Goal: Communication & Community: Answer question/provide support

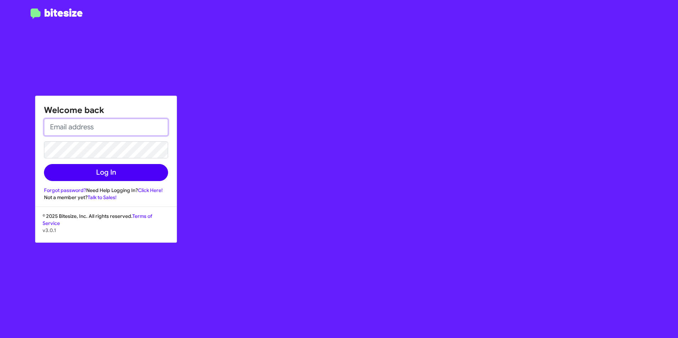
type input "[PERSON_NAME][EMAIL_ADDRESS][PERSON_NAME][PERSON_NAME][DOMAIN_NAME]"
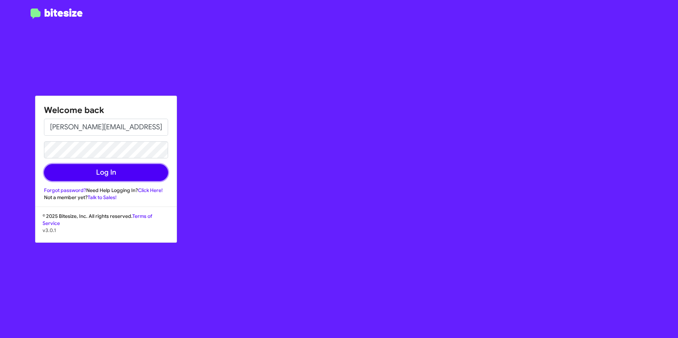
click at [140, 173] on button "Log In" at bounding box center [106, 172] width 124 height 17
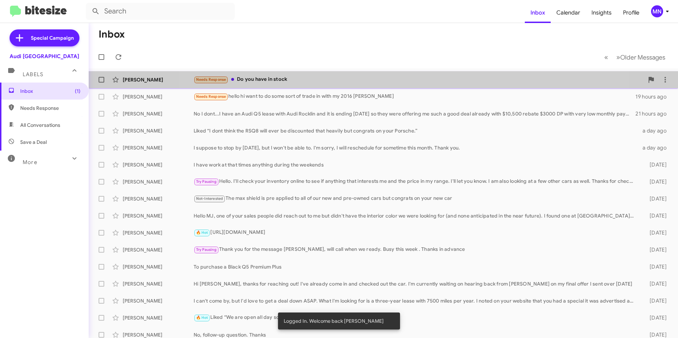
click at [388, 83] on div "Needs Response Do you have in stock" at bounding box center [419, 80] width 450 height 8
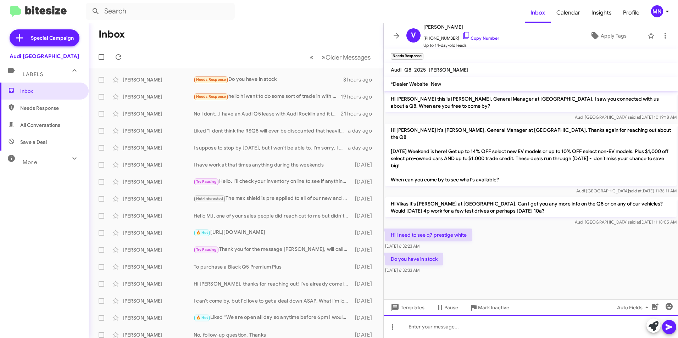
click at [438, 325] on div at bounding box center [531, 327] width 294 height 23
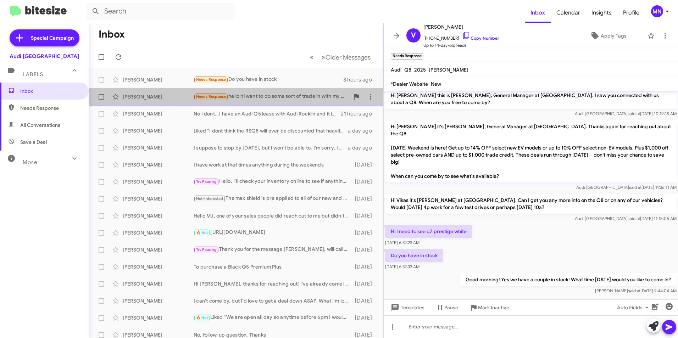
click at [282, 99] on div "Needs Response hello hi want to do some sort of trade in with my 2016 [PERSON_N…" at bounding box center [272, 97] width 156 height 8
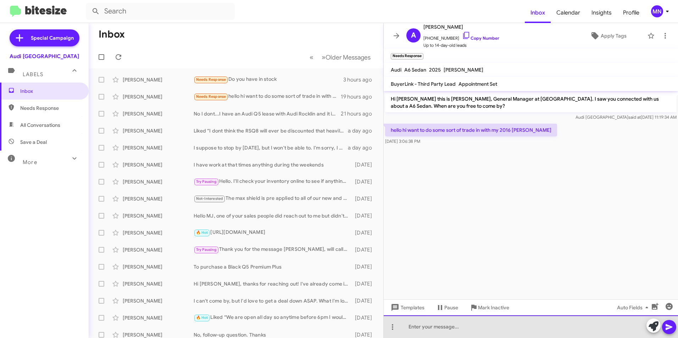
click at [507, 331] on div at bounding box center [531, 327] width 294 height 23
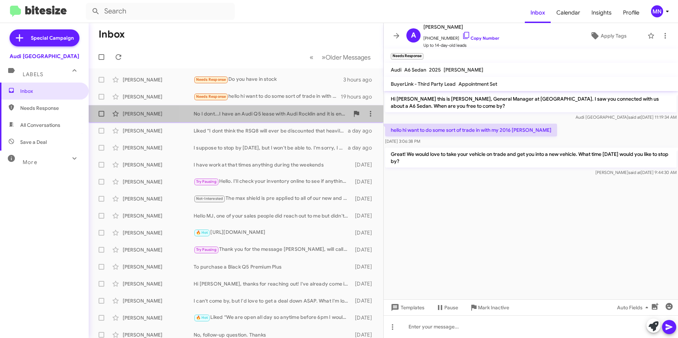
click at [281, 116] on div "No I dont...I have an Audi Q5 lease with Audi Rocklin and it is ending [DATE] s…" at bounding box center [272, 113] width 156 height 7
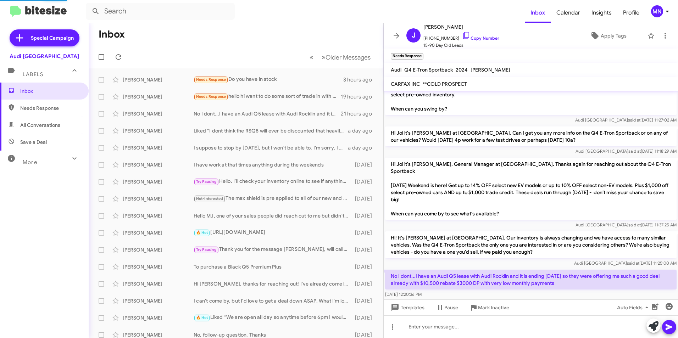
scroll to position [119, 0]
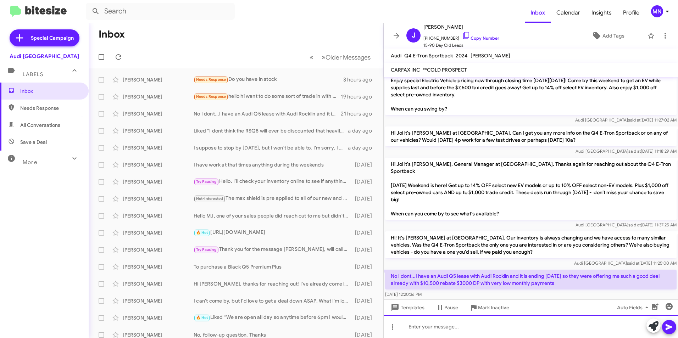
click at [584, 320] on div at bounding box center [531, 327] width 294 height 23
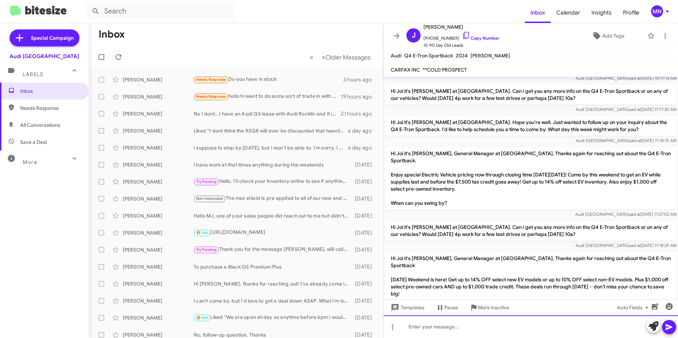
scroll to position [145, 0]
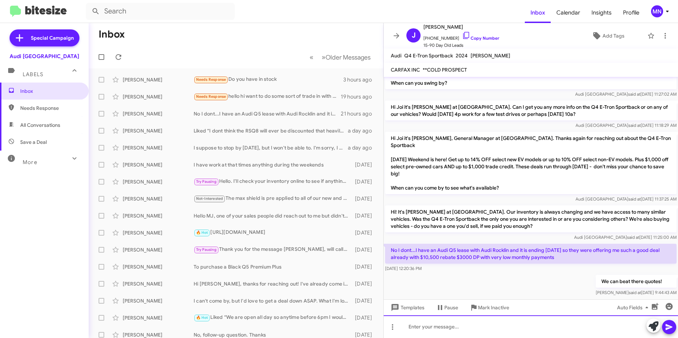
click at [576, 330] on div at bounding box center [531, 327] width 294 height 23
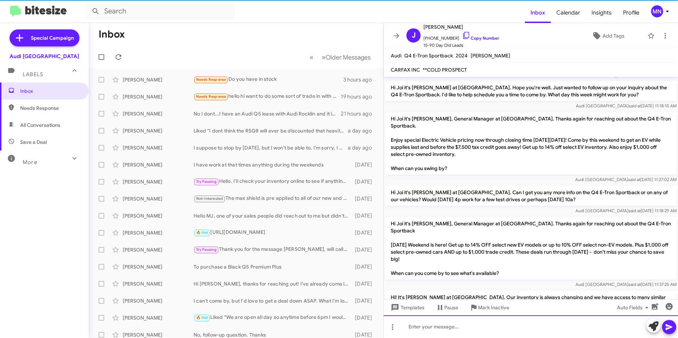
scroll to position [171, 0]
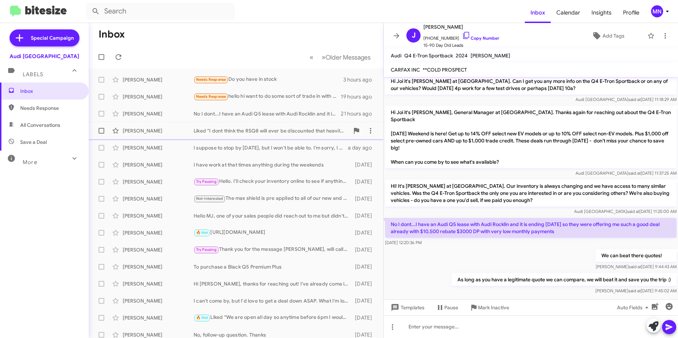
click at [264, 132] on div "Liked “I dont think the RSQ8 will ever be discounted that heavily but congrats …" at bounding box center [272, 130] width 156 height 7
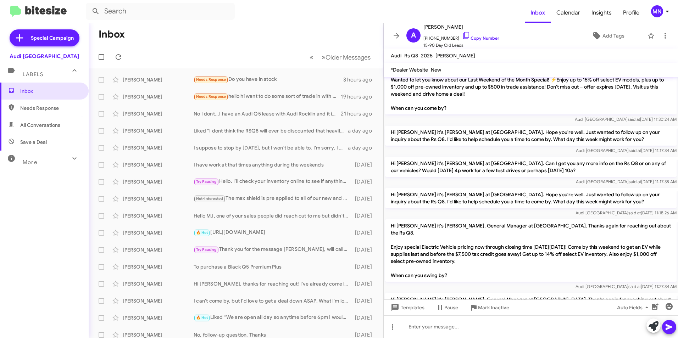
scroll to position [246, 0]
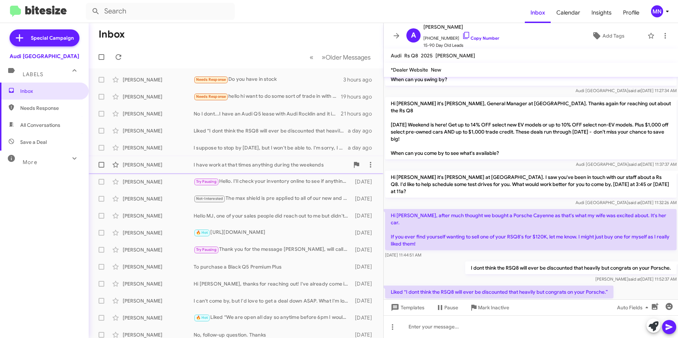
click at [265, 168] on div "[PERSON_NAME] I have work at that times anything during the weekends [DATE]" at bounding box center [235, 165] width 283 height 14
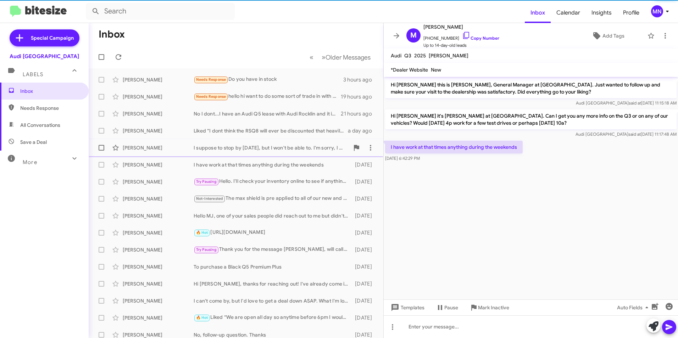
click at [265, 150] on div "I suppose to stop by [DATE], but I won't be able to. I'm sorry, I will reschedu…" at bounding box center [272, 147] width 156 height 7
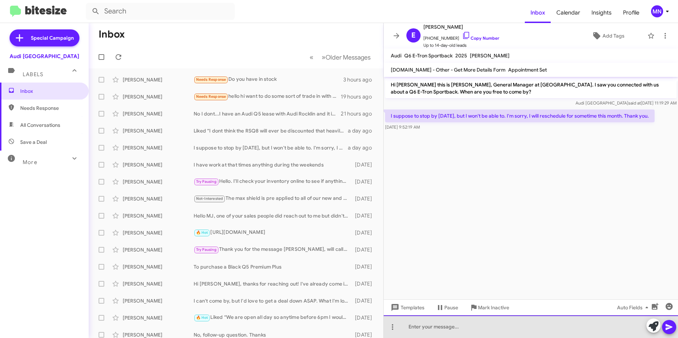
click at [527, 317] on div at bounding box center [531, 327] width 294 height 23
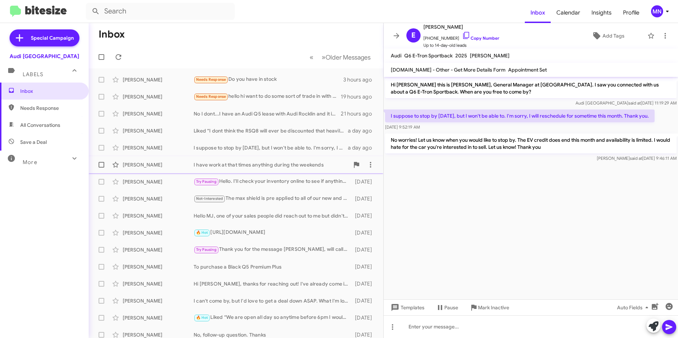
click at [245, 168] on div "[PERSON_NAME] I have work at that times anything during the weekends [DATE]" at bounding box center [235, 165] width 283 height 14
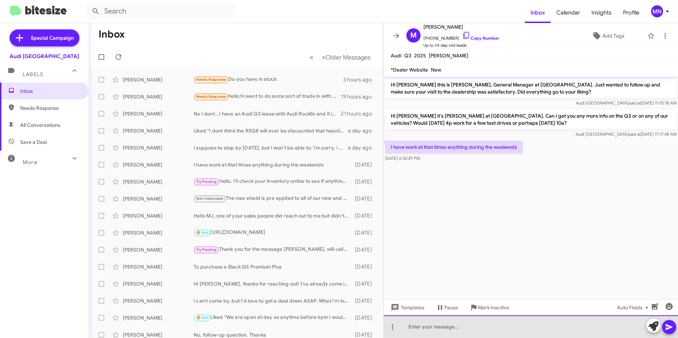
click at [498, 322] on div at bounding box center [531, 327] width 294 height 23
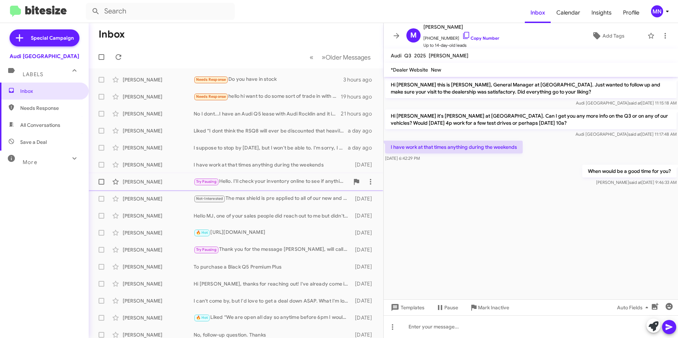
click at [246, 183] on div "Try Pausing Hello. I'll check your inventory online to see if anything that int…" at bounding box center [272, 182] width 156 height 8
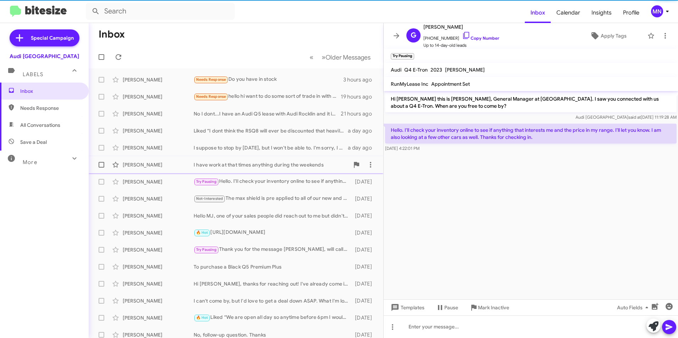
click at [250, 167] on div "I have work at that times anything during the weekends" at bounding box center [272, 164] width 156 height 7
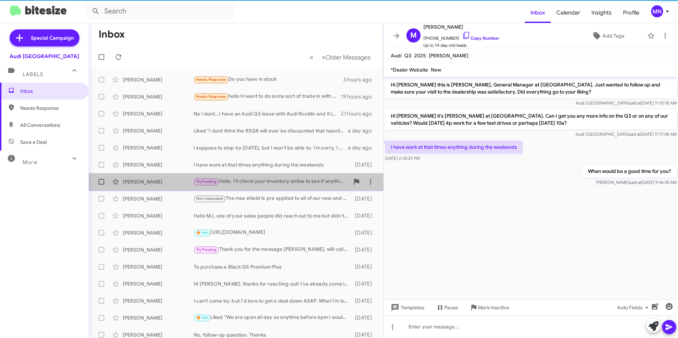
click at [252, 181] on div "Try Pausing Hello. I'll check your inventory online to see if anything that int…" at bounding box center [272, 182] width 156 height 8
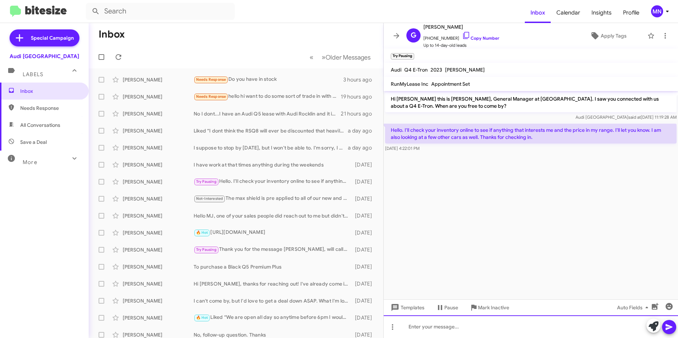
click at [475, 337] on div at bounding box center [531, 327] width 294 height 23
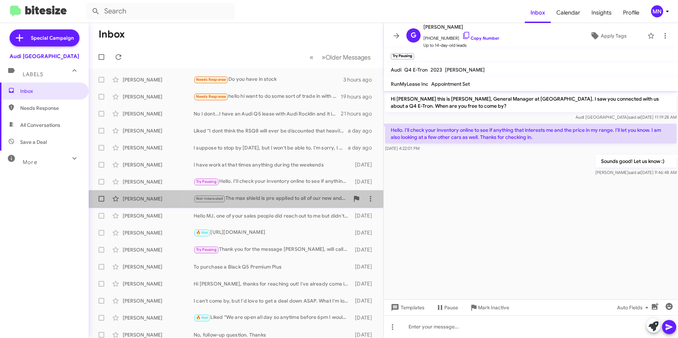
click at [254, 194] on div "[PERSON_NAME] Not-Interested The max shield is pre applied to all of our new an…" at bounding box center [235, 199] width 283 height 14
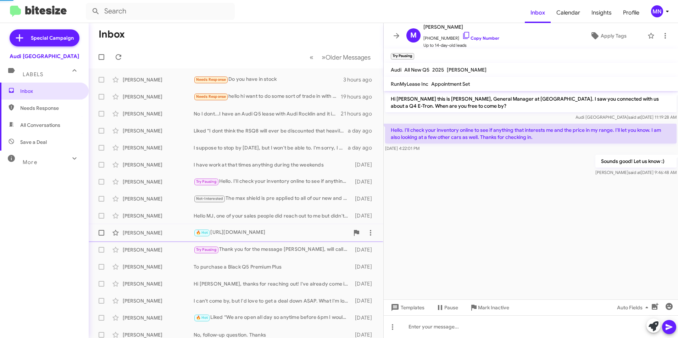
scroll to position [153, 0]
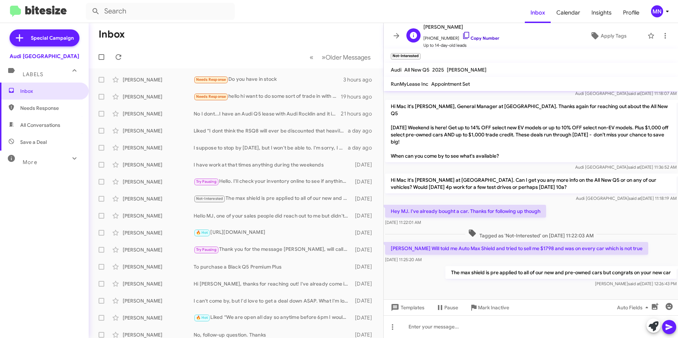
click at [462, 36] on icon at bounding box center [466, 35] width 9 height 9
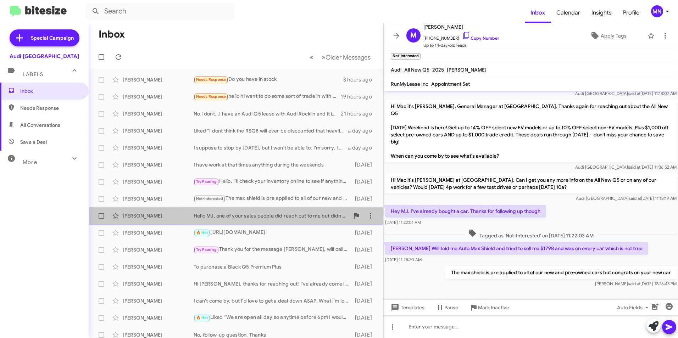
click at [264, 218] on div "Hello MJ, one of your sales people did reach out to me but didn't have the inte…" at bounding box center [272, 215] width 156 height 7
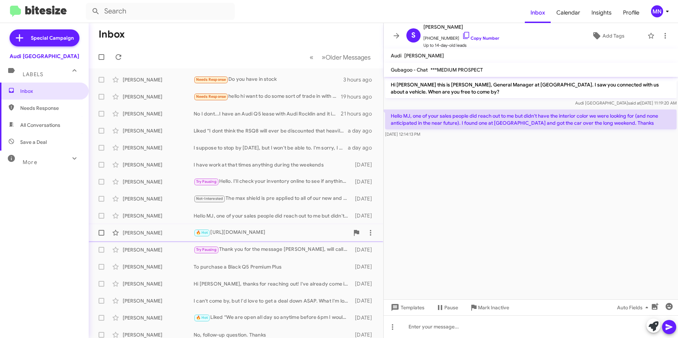
click at [249, 235] on div "🔥 Hot [URL][DOMAIN_NAME]" at bounding box center [272, 233] width 156 height 8
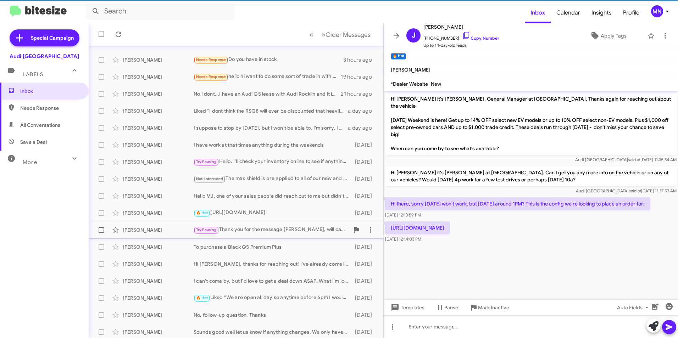
scroll to position [35, 0]
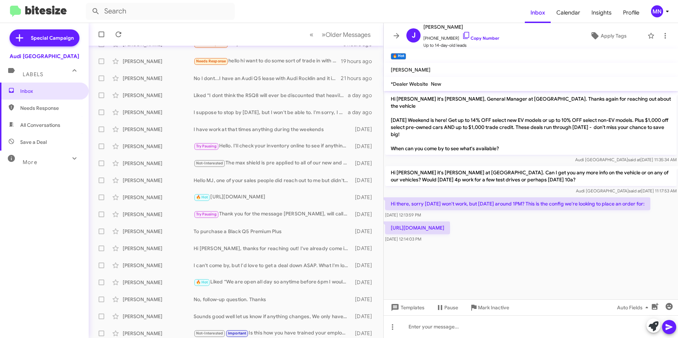
drag, startPoint x: 474, startPoint y: 220, endPoint x: 386, endPoint y: 220, distance: 87.6
click at [386, 222] on p "[URL][DOMAIN_NAME]" at bounding box center [417, 228] width 65 height 13
drag, startPoint x: 386, startPoint y: 220, endPoint x: 416, endPoint y: 221, distance: 30.2
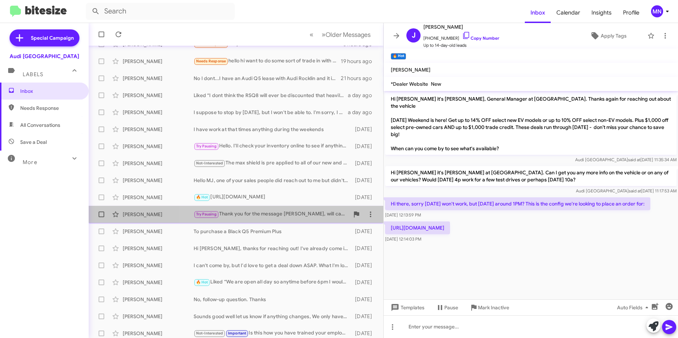
click at [288, 216] on div "Try Pausing Thank you for the message [PERSON_NAME], will call when we ready. B…" at bounding box center [272, 214] width 156 height 8
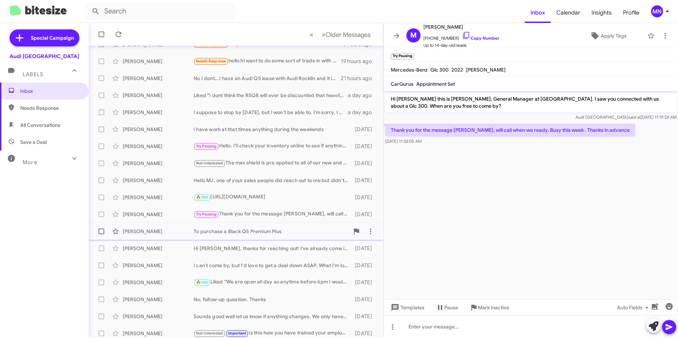
click at [292, 226] on div "[PERSON_NAME] To purchase a Black Q5 Premium Plus [DATE]" at bounding box center [235, 231] width 283 height 14
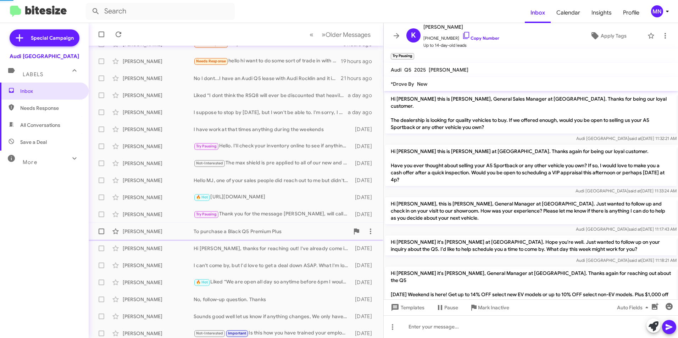
scroll to position [79, 0]
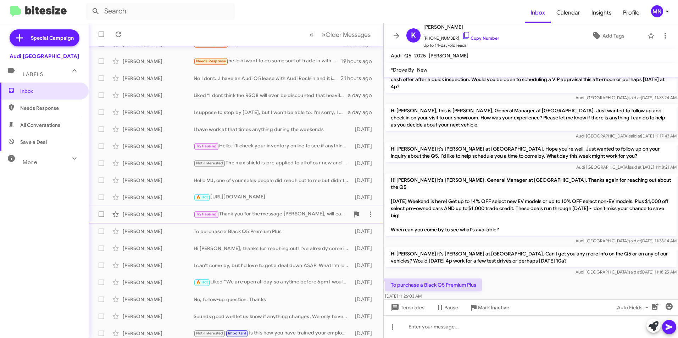
click at [292, 213] on div "Try Pausing Thank you for the message [PERSON_NAME], will call when we ready. B…" at bounding box center [272, 214] width 156 height 8
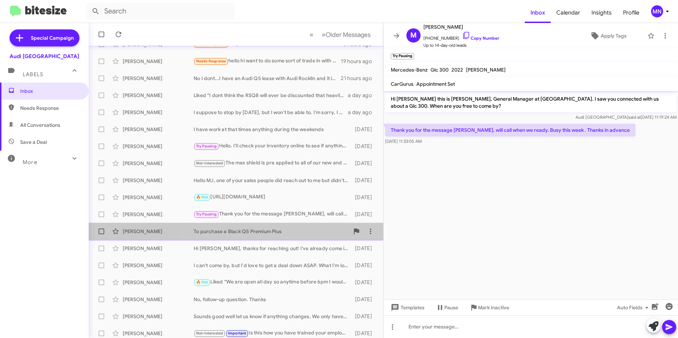
click at [294, 227] on div "[PERSON_NAME] To purchase a Black Q5 Premium Plus [DATE]" at bounding box center [235, 231] width 283 height 14
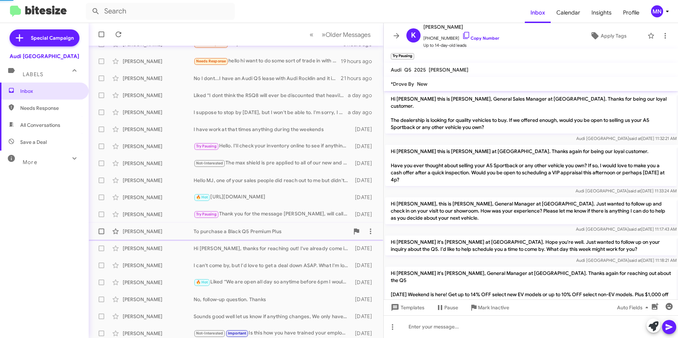
scroll to position [79, 0]
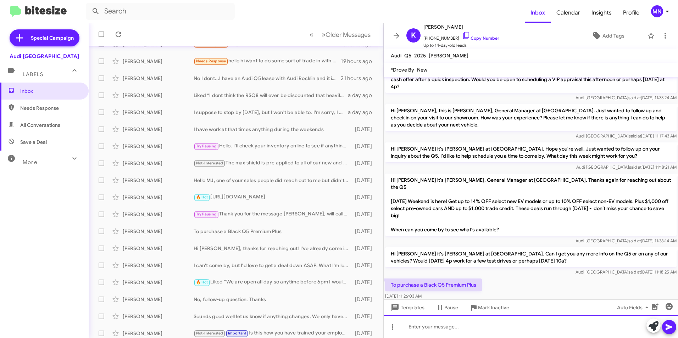
click at [477, 318] on div at bounding box center [531, 327] width 294 height 23
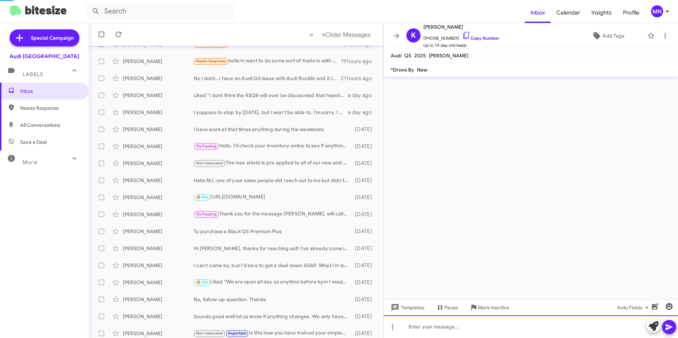
scroll to position [0, 0]
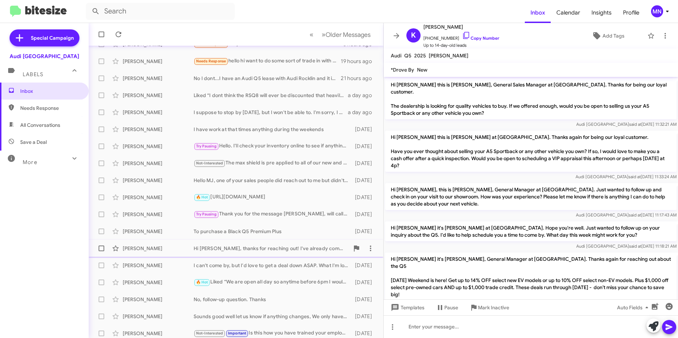
click at [247, 250] on div "Hi [PERSON_NAME], thanks for reaching out! I've already come in and checked out…" at bounding box center [272, 248] width 156 height 7
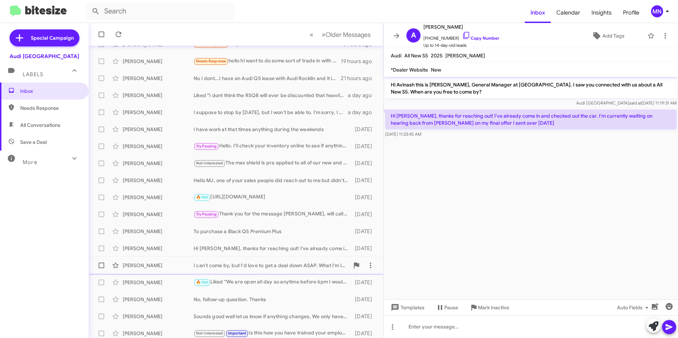
click at [255, 271] on div "[PERSON_NAME] I can't come by, but I'd love to get a deal down ASAP. What I'm l…" at bounding box center [235, 266] width 283 height 14
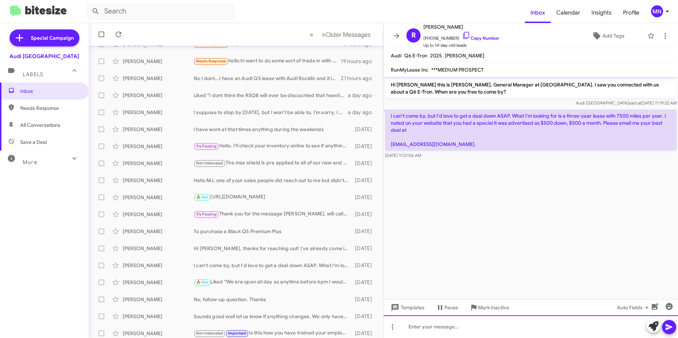
click at [441, 321] on div at bounding box center [531, 327] width 294 height 23
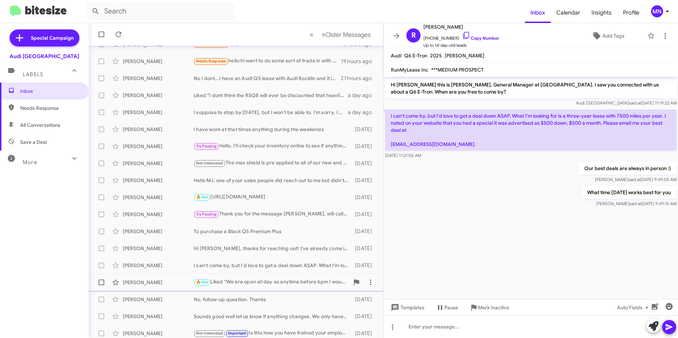
click at [274, 278] on div "[PERSON_NAME] 🔥 Hot Liked “We are open all day so anytime before 6pm I would sa…" at bounding box center [235, 283] width 283 height 14
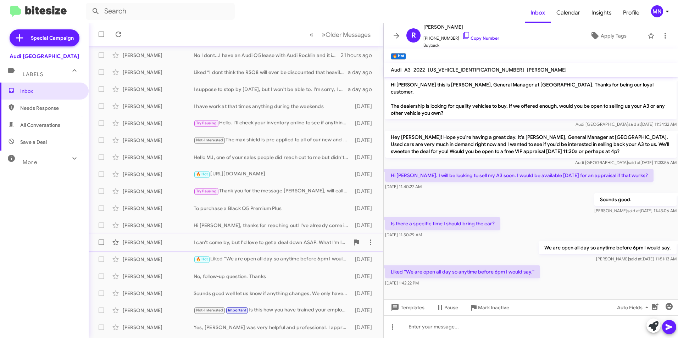
scroll to position [71, 0]
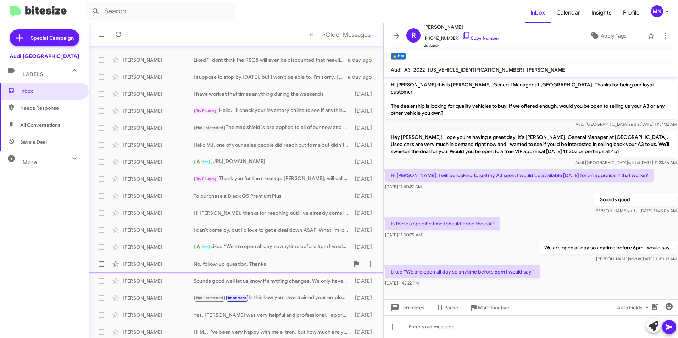
click at [286, 260] on div "[PERSON_NAME] No, follow-up question. Thanks [DATE]" at bounding box center [235, 264] width 283 height 14
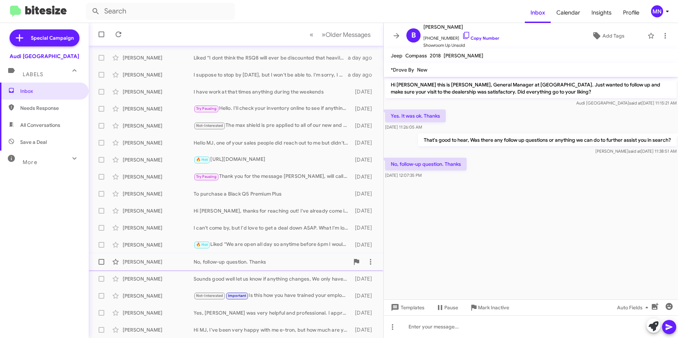
scroll to position [73, 0]
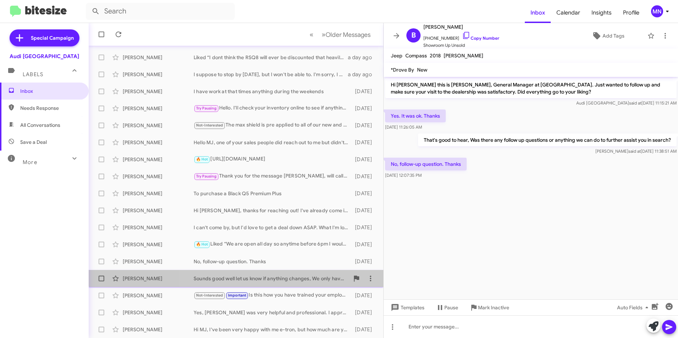
click at [308, 274] on div "[PERSON_NAME] Sounds good well let us know if anything changes, We only have a …" at bounding box center [235, 279] width 283 height 14
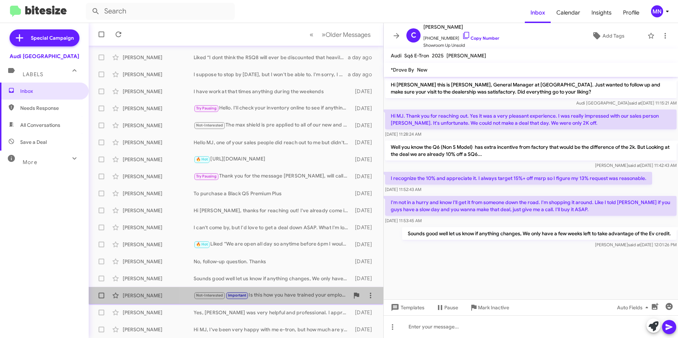
click at [315, 293] on div "Not-Interested Important Is this how you have trained your employees to treat c…" at bounding box center [272, 296] width 156 height 8
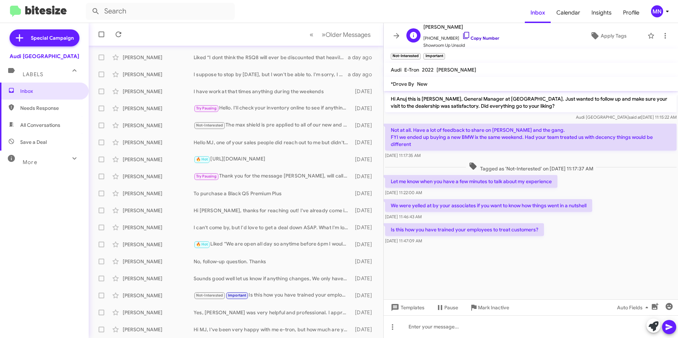
click at [463, 37] on icon at bounding box center [466, 35] width 6 height 7
click at [269, 309] on div "Yes, [PERSON_NAME] was very helpful and professional. I appreciated the time he…" at bounding box center [272, 312] width 156 height 7
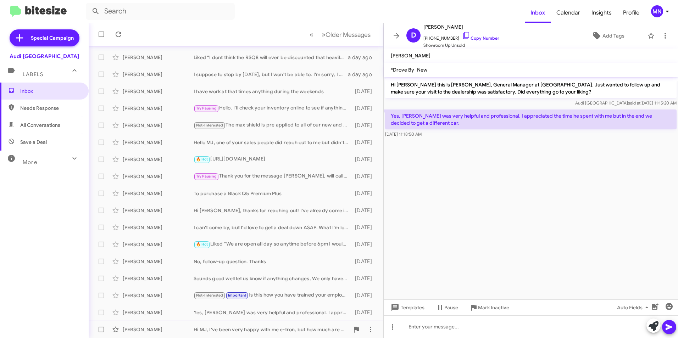
click at [265, 326] on div "Hi MJ, I've been very happy with me e-tron, but how much are you offering?" at bounding box center [272, 329] width 156 height 7
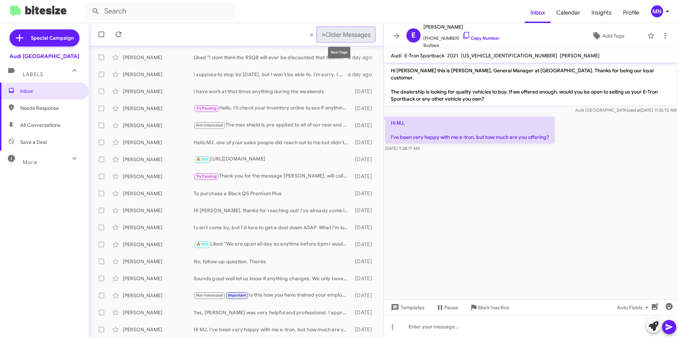
click at [326, 34] on span "Older Messages" at bounding box center [348, 35] width 45 height 8
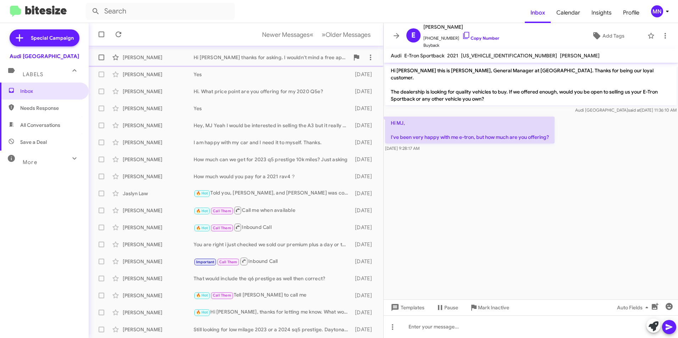
click at [294, 61] on div "[PERSON_NAME] Hi MJ thanks for asking. I wouldn't mind a free appraisal [DATE]" at bounding box center [235, 57] width 283 height 14
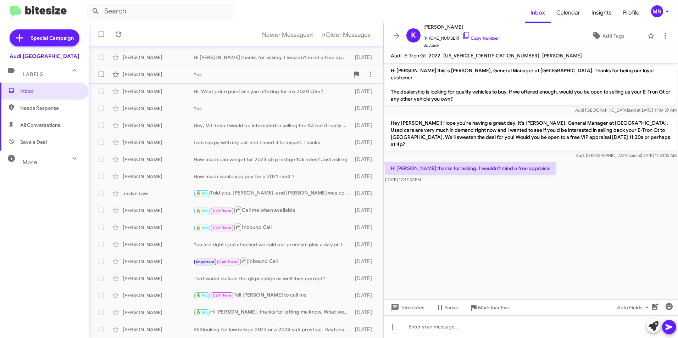
click at [295, 73] on div "Yes" at bounding box center [272, 74] width 156 height 7
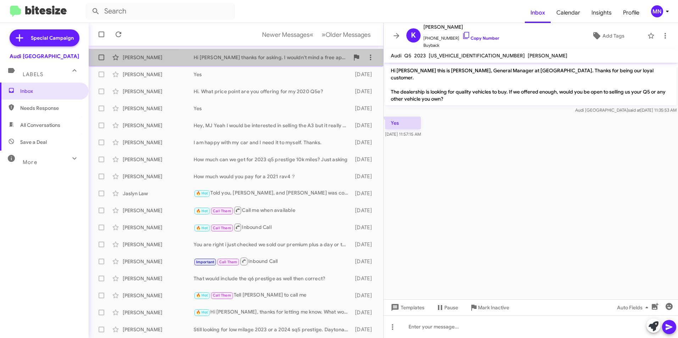
click at [298, 55] on div "Hi [PERSON_NAME] thanks for asking. I wouldn't mind a free appraisal" at bounding box center [272, 57] width 156 height 7
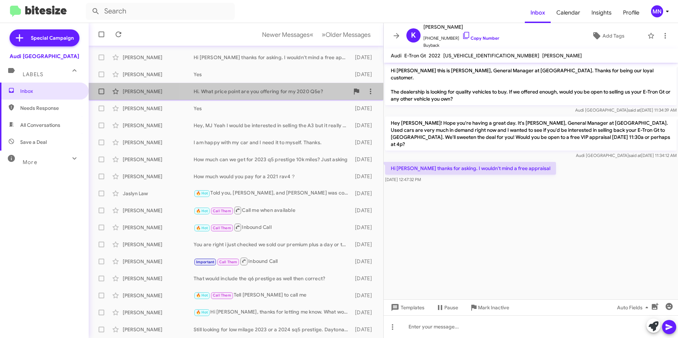
click at [270, 89] on div "Hi. What price point are you offering for my 2020 Q5e?" at bounding box center [272, 91] width 156 height 7
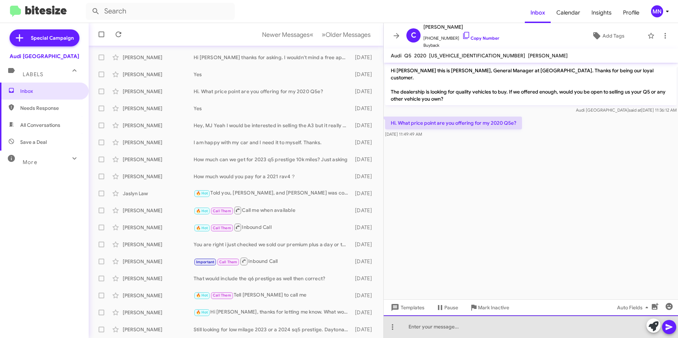
click at [504, 320] on div at bounding box center [531, 327] width 294 height 23
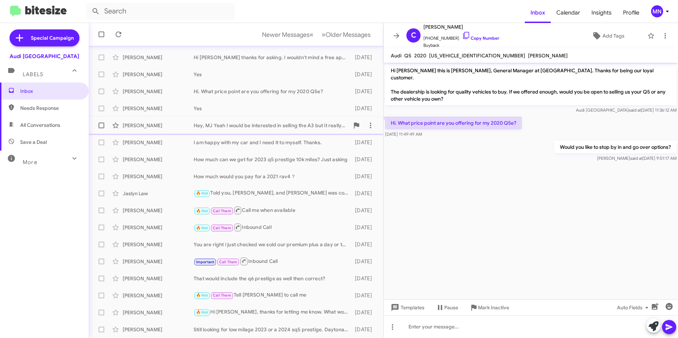
click at [214, 124] on div "Hey, MJ Yeah I would be interested in selling the A3 but it really depends on t…" at bounding box center [272, 125] width 156 height 7
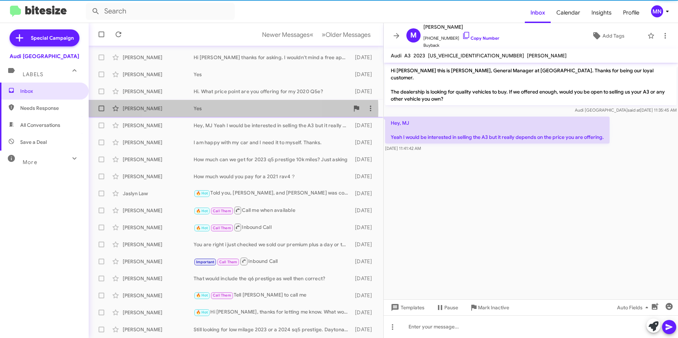
click at [215, 110] on div "Yes" at bounding box center [272, 108] width 156 height 7
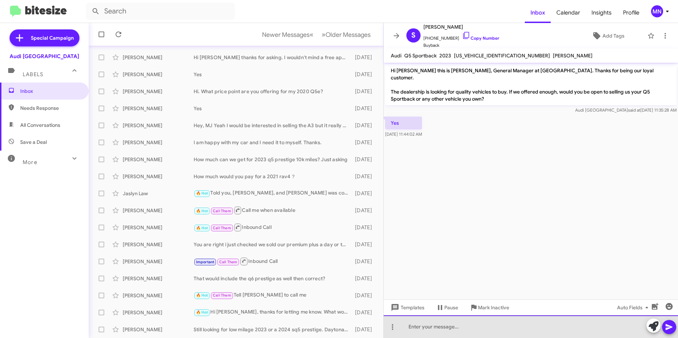
click at [470, 322] on div at bounding box center [531, 327] width 294 height 23
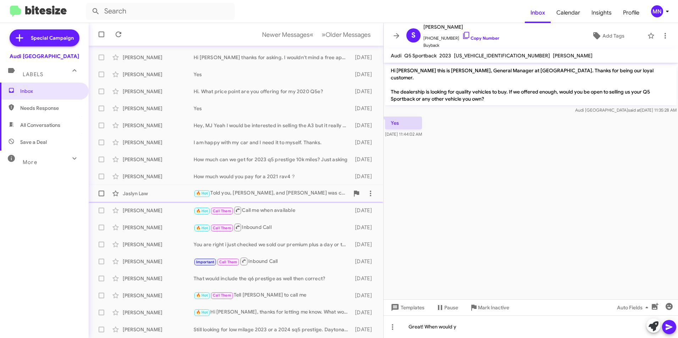
click at [285, 187] on div "Jaslyn Law 🔥 Hot Told you, [PERSON_NAME], and [PERSON_NAME] was coming in [DATE…" at bounding box center [235, 194] width 283 height 14
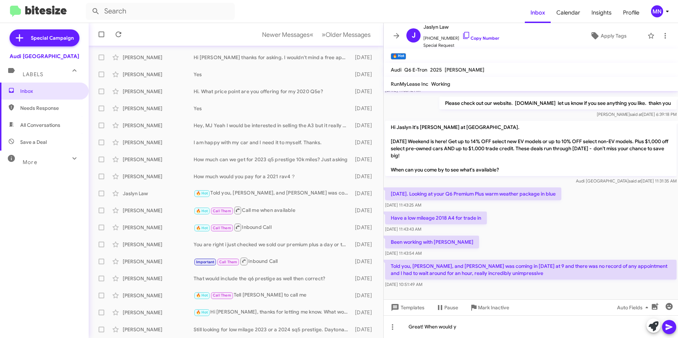
scroll to position [70, 0]
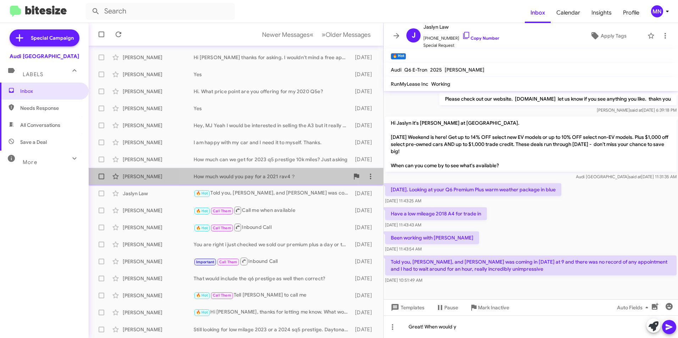
click at [248, 178] on div "How much would you pay for a 2021 rav4？" at bounding box center [272, 176] width 156 height 7
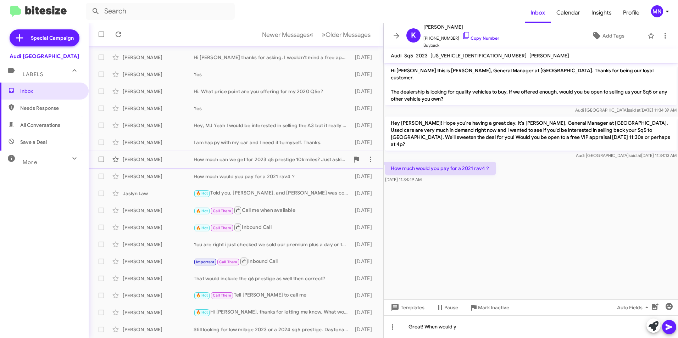
click at [263, 157] on div "How much can we get for 2023 q5 prestige 10k miles? Just asking" at bounding box center [272, 159] width 156 height 7
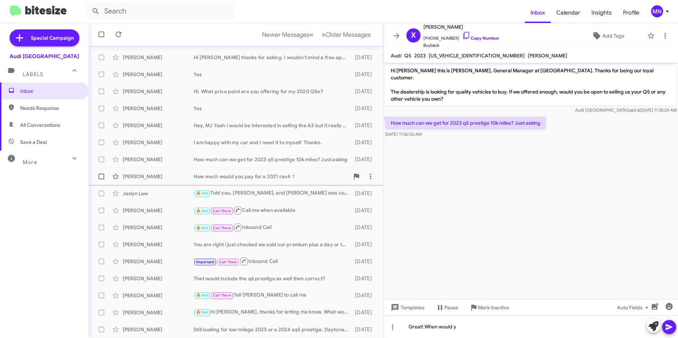
click at [270, 180] on div "[PERSON_NAME] How much would you pay for a 2021 rav4？ [DATE]" at bounding box center [235, 177] width 283 height 14
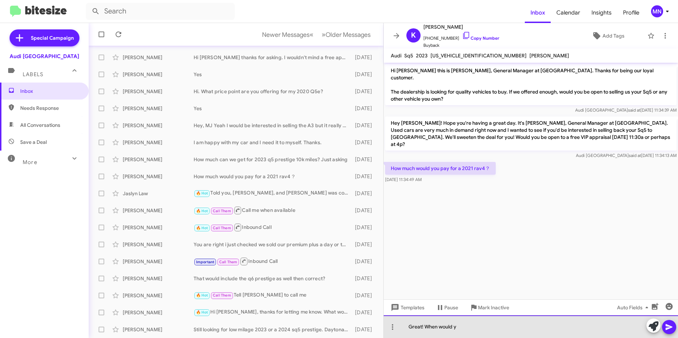
click at [443, 322] on div "Great! When would y" at bounding box center [531, 327] width 294 height 23
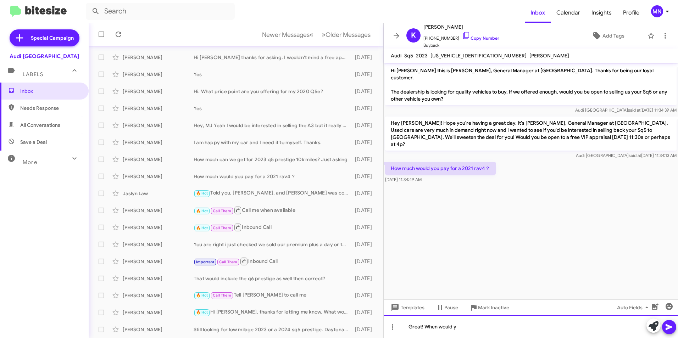
click at [471, 327] on div "Great! When would y" at bounding box center [531, 327] width 294 height 23
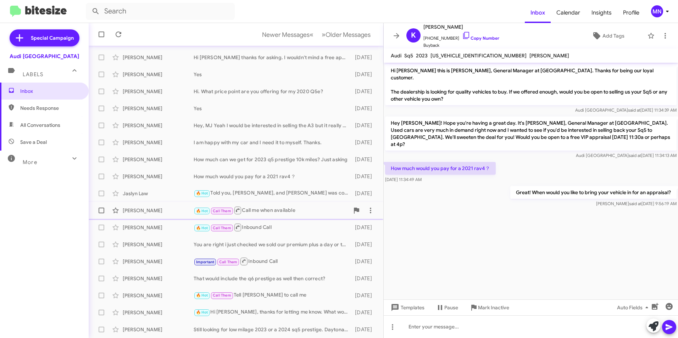
click at [270, 209] on div "🔥 Hot Call Them Call me when available" at bounding box center [272, 210] width 156 height 9
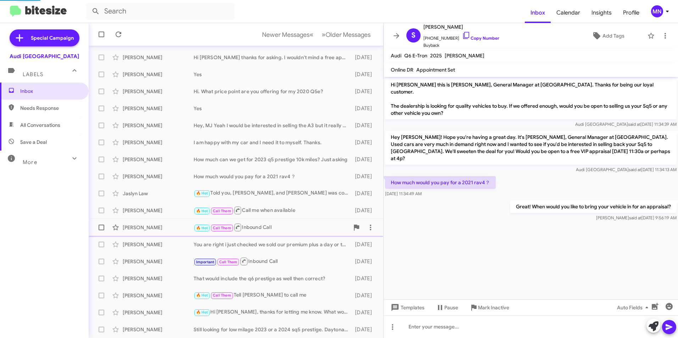
scroll to position [405, 0]
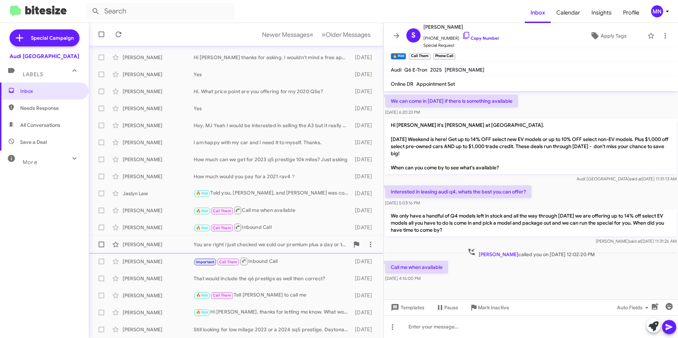
click at [292, 240] on div "[PERSON_NAME] You are right i just checked we sold our premium plus a day or tw…" at bounding box center [235, 245] width 283 height 14
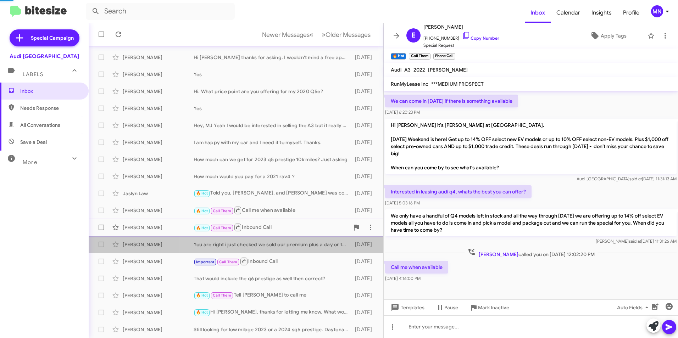
scroll to position [164, 0]
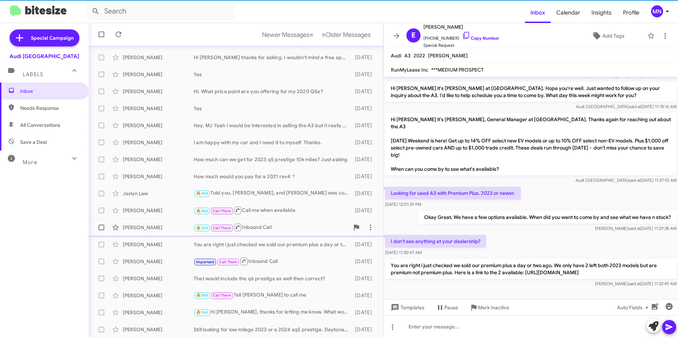
click at [293, 227] on div "🔥 Hot Call Them Inbound Call" at bounding box center [272, 227] width 156 height 9
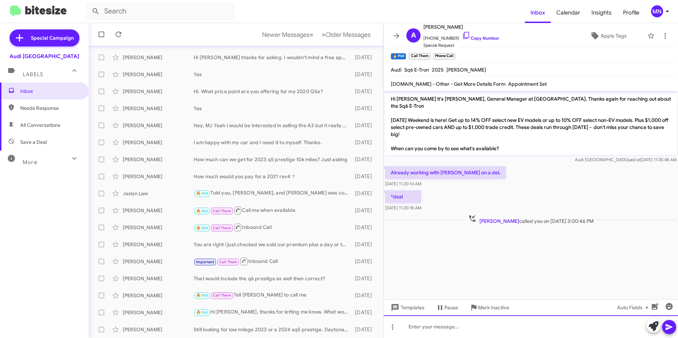
click at [499, 328] on div at bounding box center [531, 327] width 294 height 23
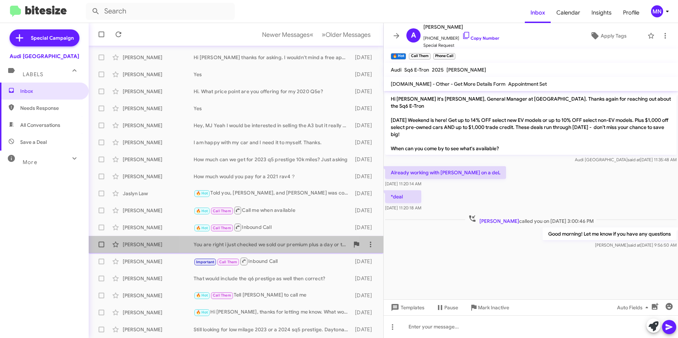
click at [264, 242] on div "You are right i just checked we sold our premium plus a day or two ago. We only…" at bounding box center [272, 244] width 156 height 7
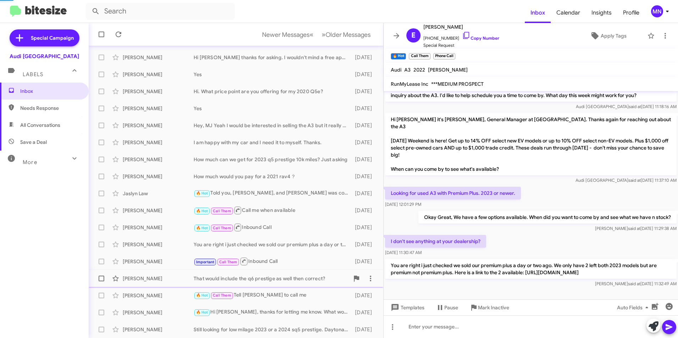
scroll to position [164, 0]
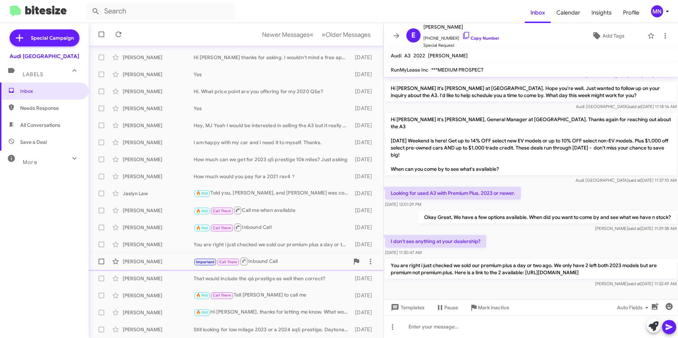
click at [279, 266] on div "Important Call Them Inbound Call" at bounding box center [272, 261] width 156 height 9
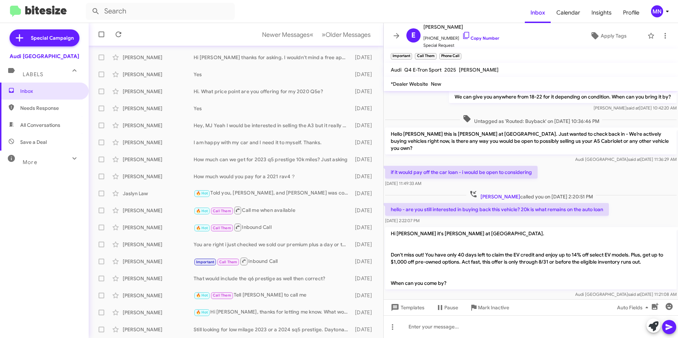
scroll to position [478, 0]
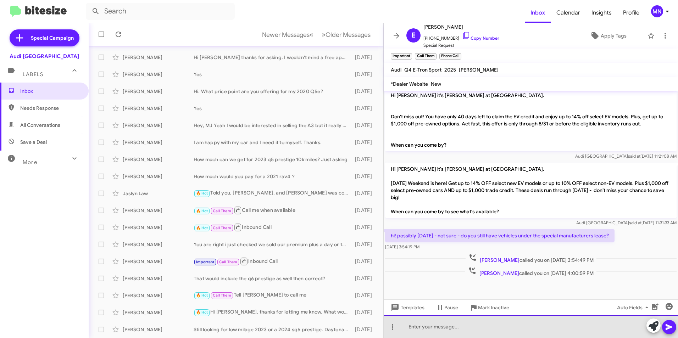
click at [450, 333] on div at bounding box center [531, 327] width 294 height 23
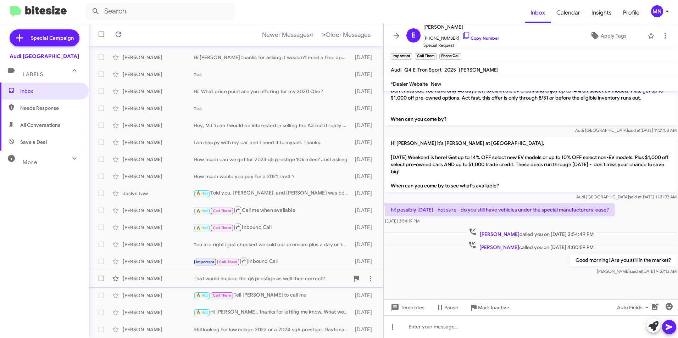
click at [299, 282] on div "[PERSON_NAME] That would include the q6 prestige as well then correct? [DATE]" at bounding box center [235, 279] width 283 height 14
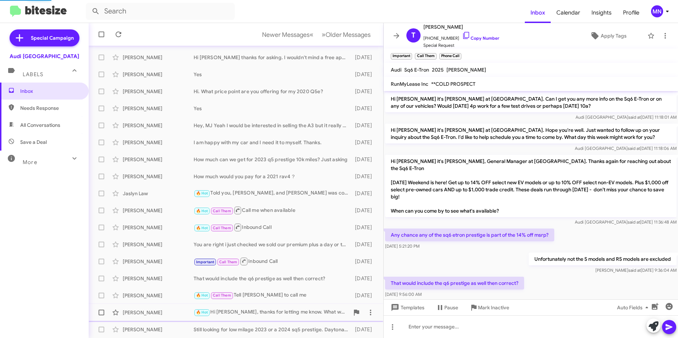
scroll to position [91, 0]
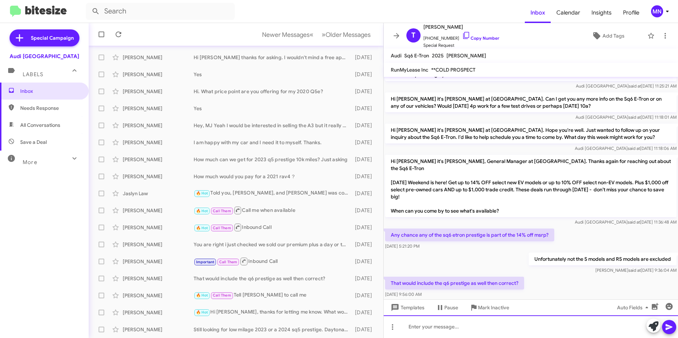
click at [506, 331] on div at bounding box center [531, 327] width 294 height 23
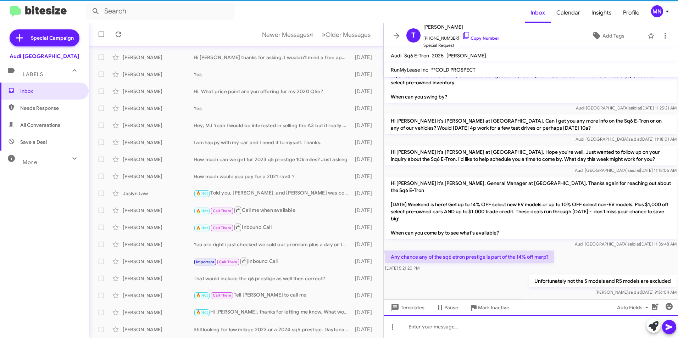
scroll to position [117, 0]
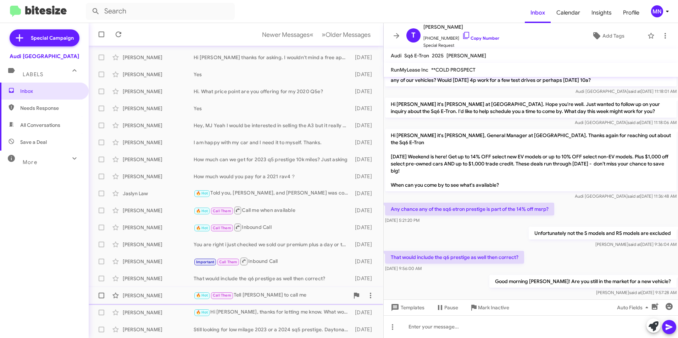
click at [279, 298] on div "🔥 Hot Call Them Tell [PERSON_NAME] to call me" at bounding box center [272, 296] width 156 height 8
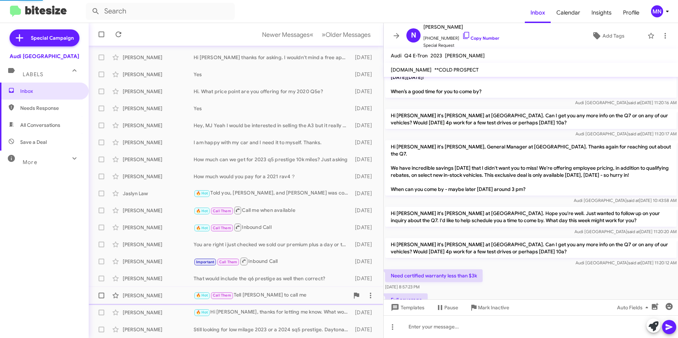
scroll to position [365, 0]
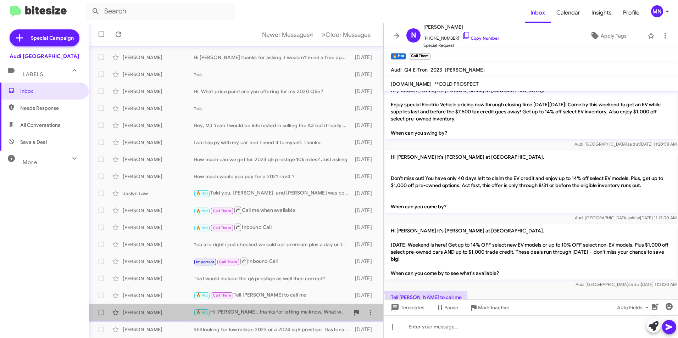
click at [287, 313] on div "🔥 Hot Hi MJ, thanks for letting me know. What would a lease look like for q6-et…" at bounding box center [272, 313] width 156 height 8
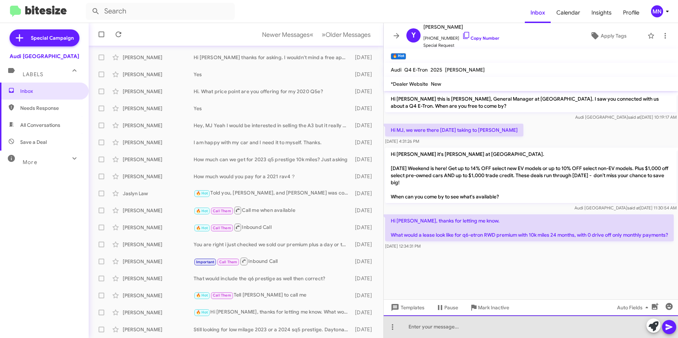
click at [474, 333] on div at bounding box center [531, 327] width 294 height 23
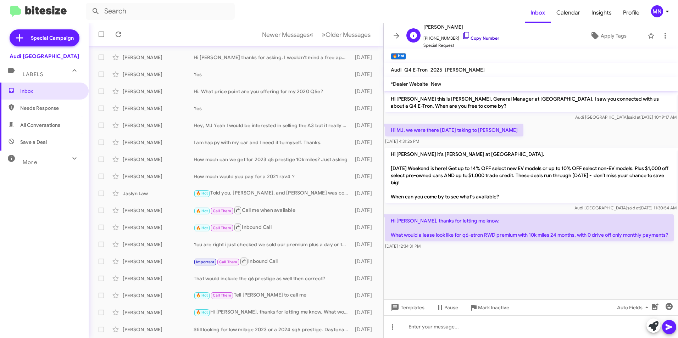
click at [462, 36] on icon at bounding box center [466, 35] width 9 height 9
click at [549, 335] on div at bounding box center [531, 327] width 294 height 23
click at [293, 278] on div "That would include the q6 prestige as well then correct?" at bounding box center [272, 278] width 156 height 7
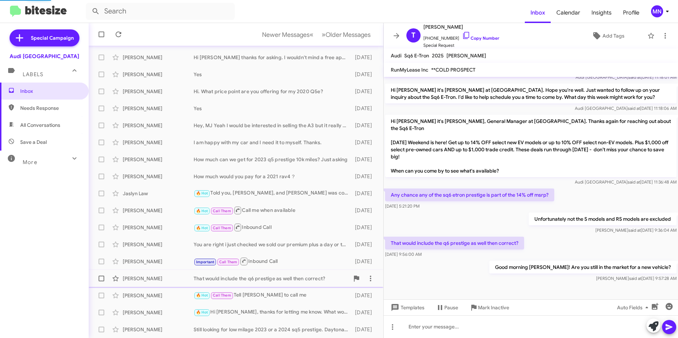
scroll to position [117, 0]
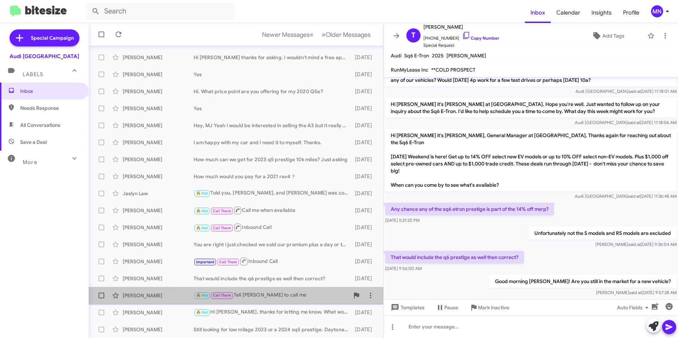
click at [290, 299] on div "🔥 Hot Call Them Tell [PERSON_NAME] to call me" at bounding box center [272, 296] width 156 height 8
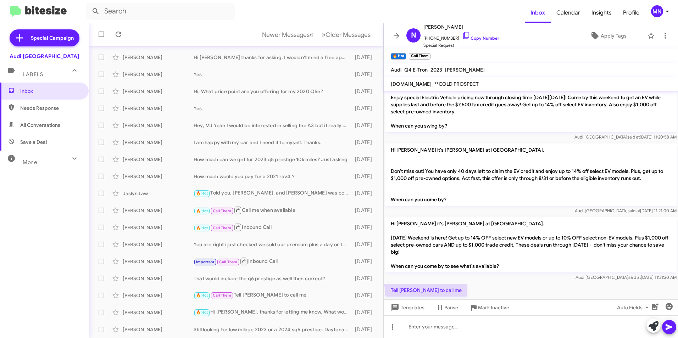
scroll to position [379, 0]
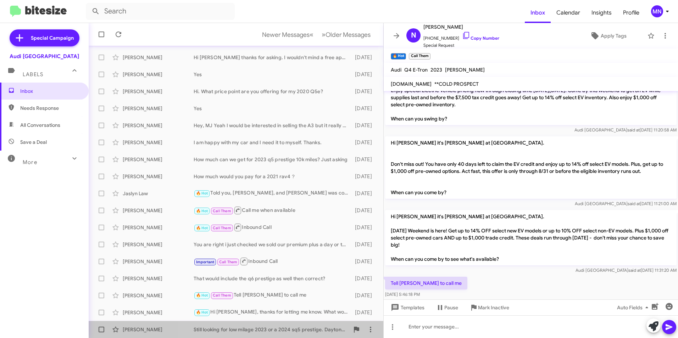
click at [318, 321] on span "[PERSON_NAME] Still looking for low milage 2023 or a 2024 sq5 prestige. Daytona…" at bounding box center [236, 329] width 295 height 17
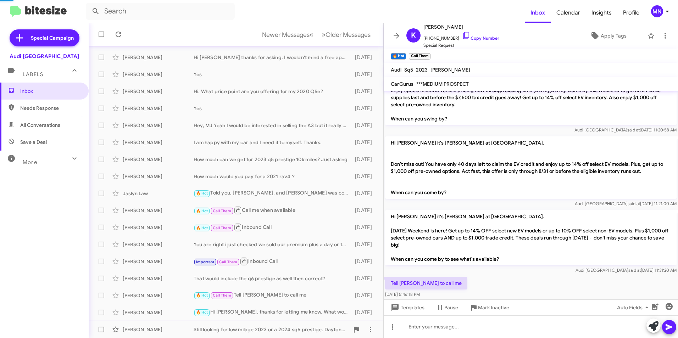
scroll to position [86, 0]
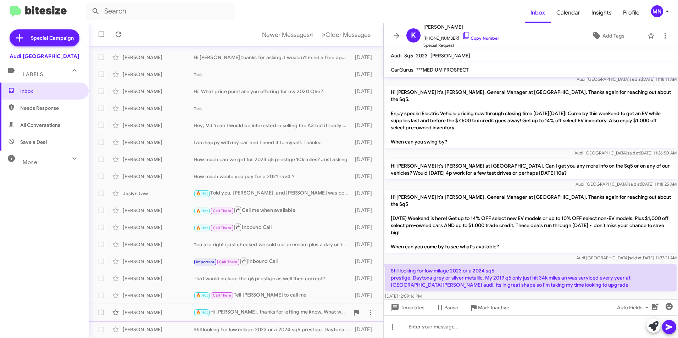
click at [272, 308] on div "[PERSON_NAME] 🔥 Hot Hi MJ, thanks for letting me know. What would a lease look …" at bounding box center [235, 313] width 283 height 14
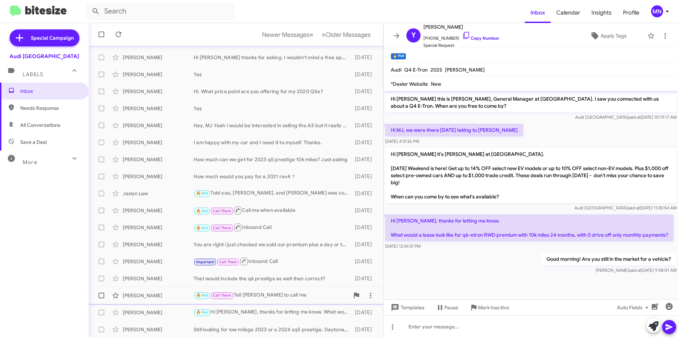
click at [293, 294] on div "🔥 Hot Call Them Tell [PERSON_NAME] to call me" at bounding box center [272, 296] width 156 height 8
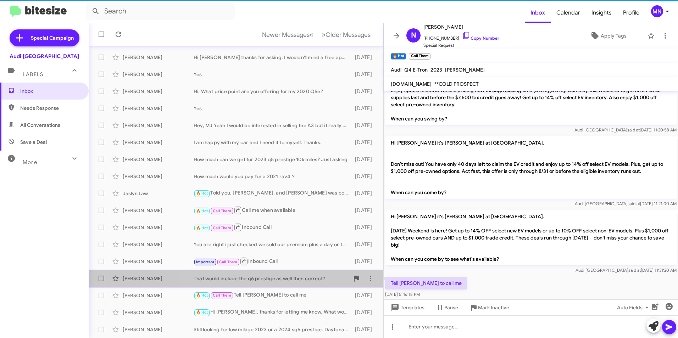
click at [294, 279] on div "That would include the q6 prestige as well then correct?" at bounding box center [272, 278] width 156 height 7
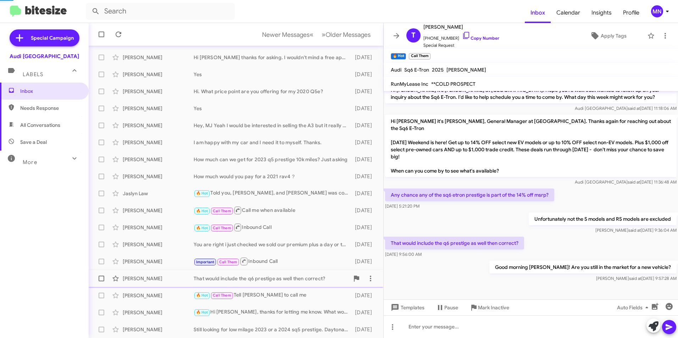
scroll to position [117, 0]
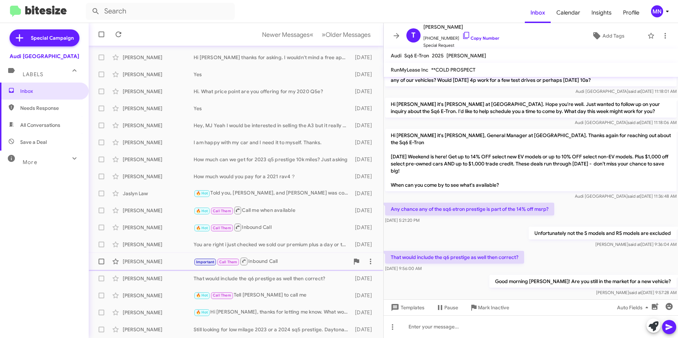
click at [310, 260] on div "Important Call Them Inbound Call" at bounding box center [272, 261] width 156 height 9
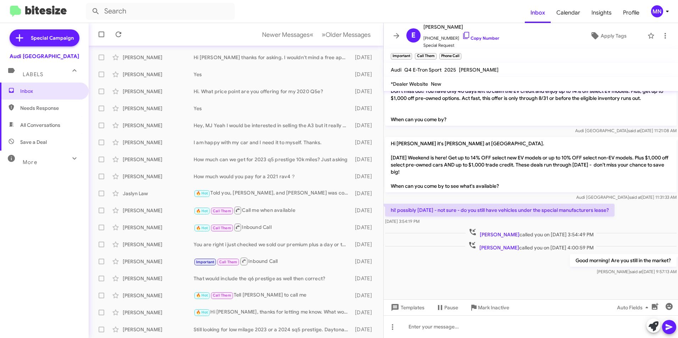
scroll to position [504, 0]
click at [268, 241] on div "[PERSON_NAME] You are right i just checked we sold our premium plus a day or tw…" at bounding box center [235, 245] width 283 height 14
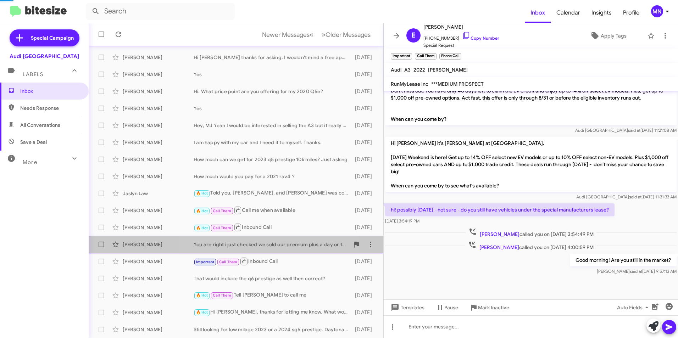
scroll to position [164, 0]
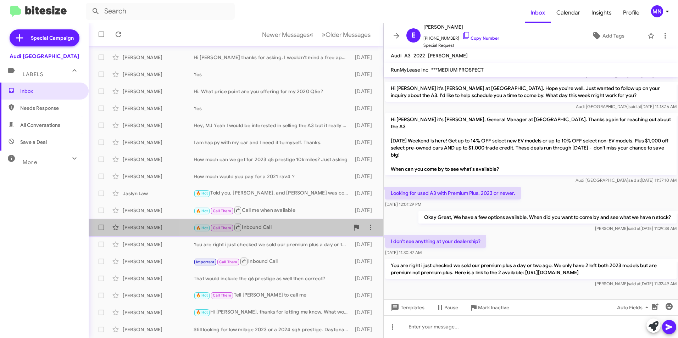
click at [321, 229] on div "🔥 Hot Call Them Inbound Call" at bounding box center [272, 227] width 156 height 9
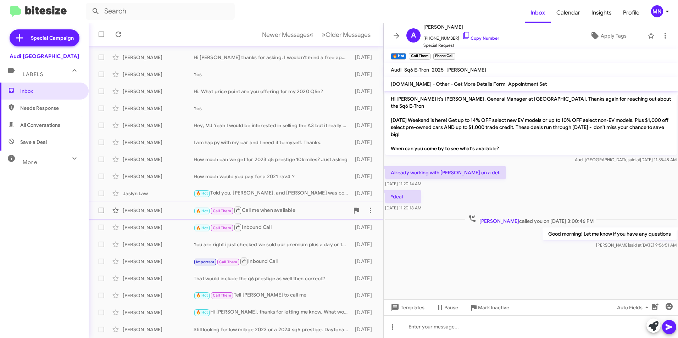
click at [317, 215] on div "🔥 Hot Call Them Call me when available" at bounding box center [272, 210] width 156 height 9
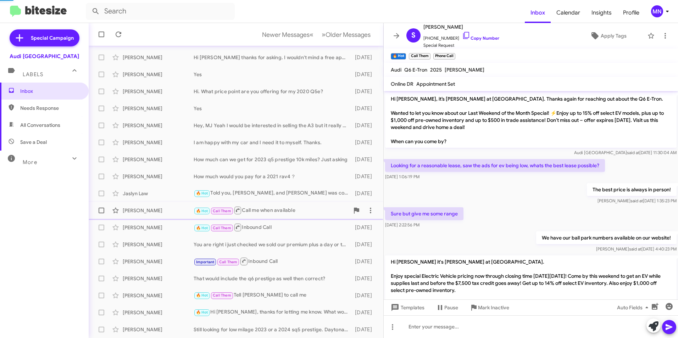
scroll to position [419, 0]
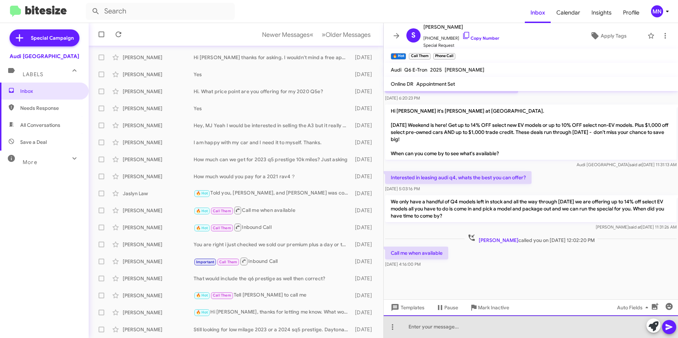
click at [561, 323] on div at bounding box center [531, 327] width 294 height 23
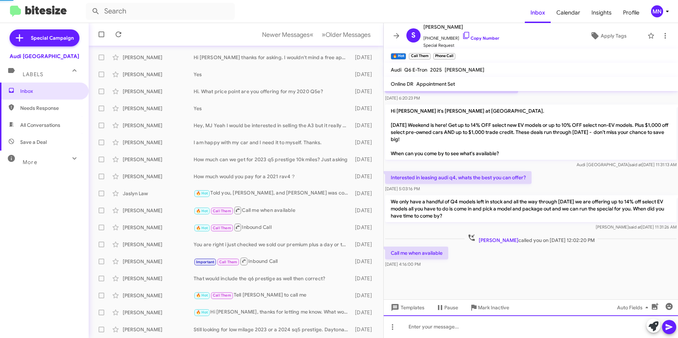
scroll to position [0, 0]
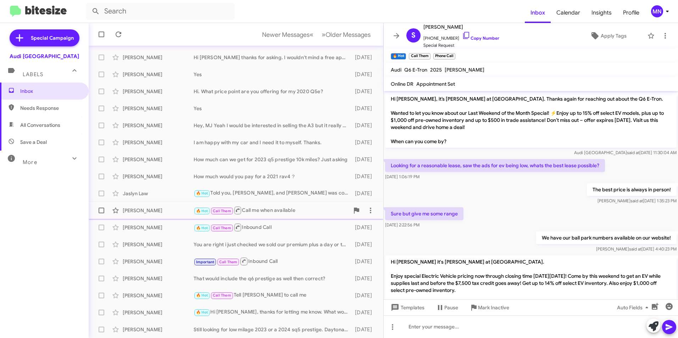
click at [290, 210] on div "🔥 Hot Call Them Call me when available" at bounding box center [272, 210] width 156 height 9
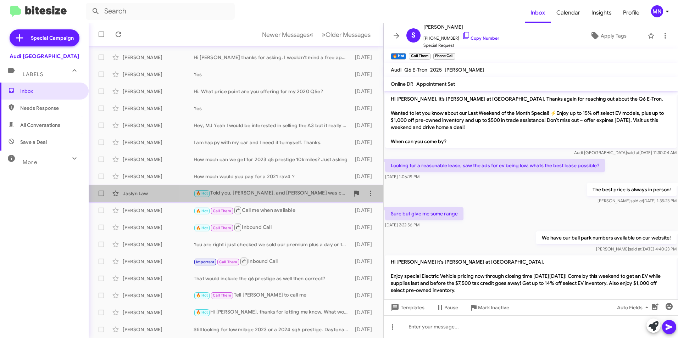
click at [295, 192] on div "🔥 Hot Told you, [PERSON_NAME], and [PERSON_NAME] was coming in [DATE] at 9 and …" at bounding box center [272, 193] width 156 height 8
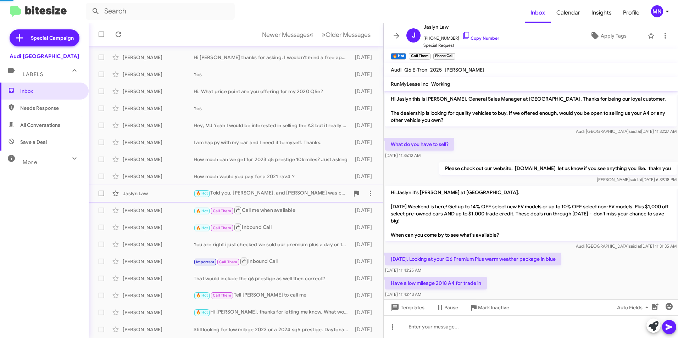
scroll to position [70, 0]
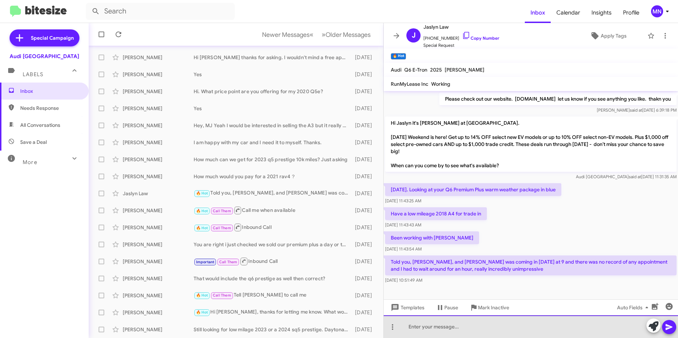
click at [499, 329] on div at bounding box center [531, 327] width 294 height 23
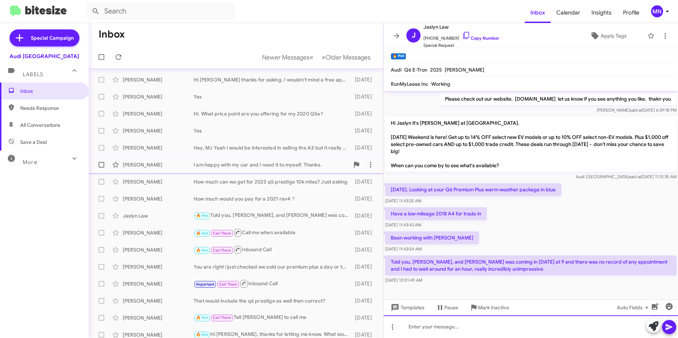
scroll to position [0, 0]
